Goal: Submit feedback/report problem

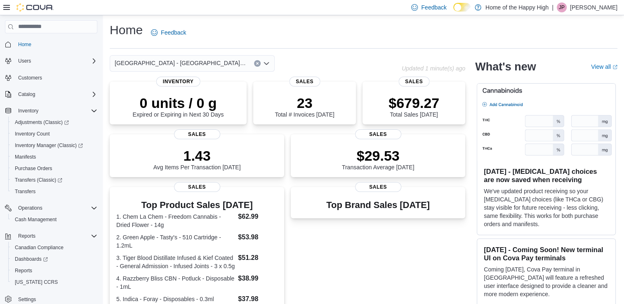
click at [352, 43] on div "Home Feedback" at bounding box center [364, 32] width 508 height 21
